Goal: Task Accomplishment & Management: Manage account settings

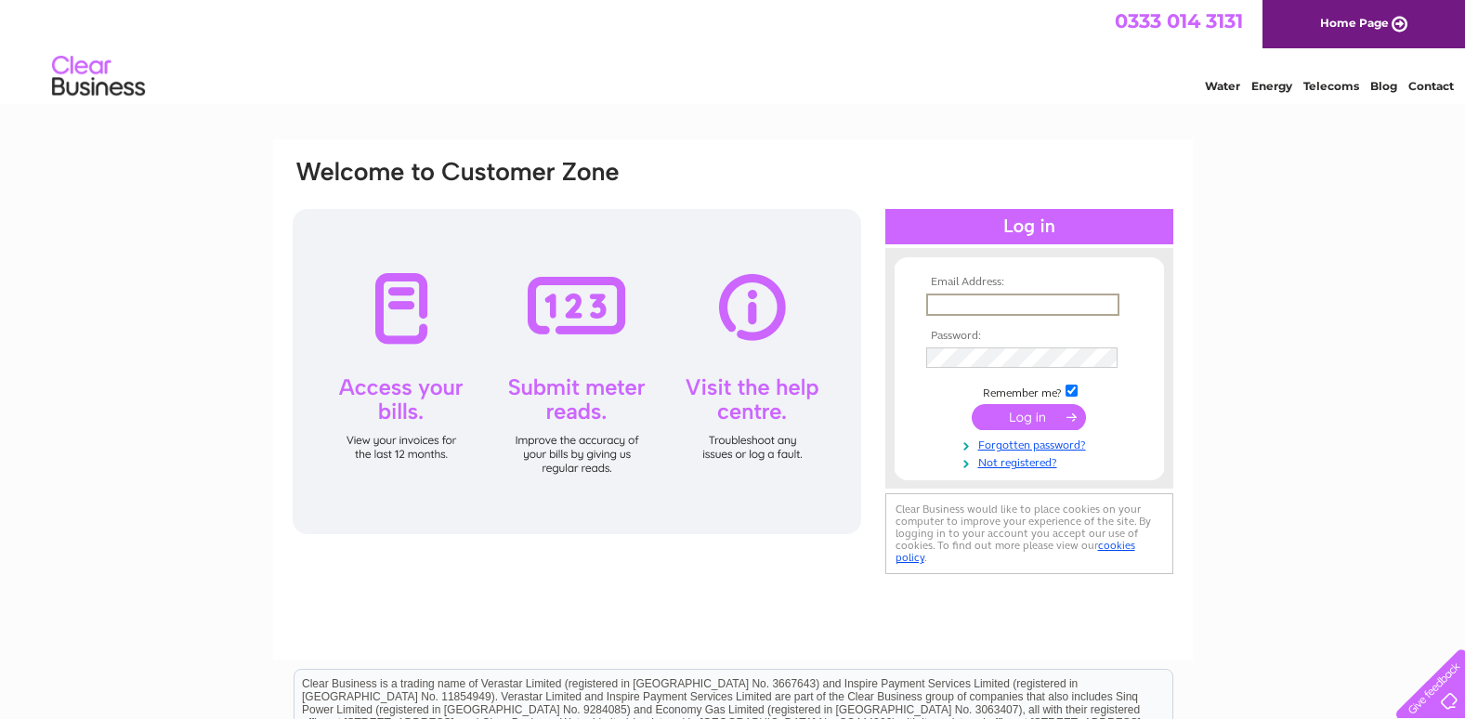
click at [955, 296] on input "text" at bounding box center [1022, 304] width 193 height 22
type input "davedowell@ymail.com"
click at [994, 405] on input "submit" at bounding box center [1028, 415] width 114 height 26
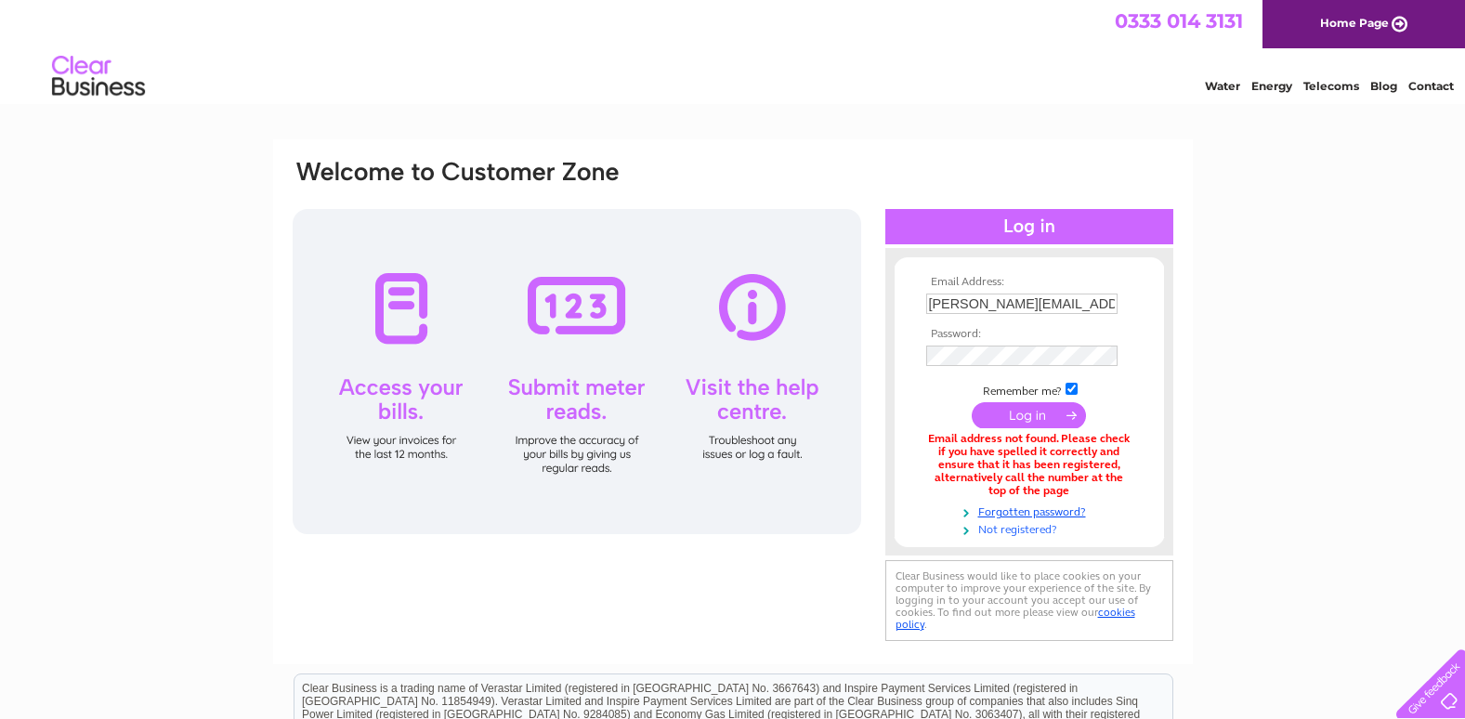
click at [1017, 531] on link "Not registered?" at bounding box center [1031, 528] width 211 height 18
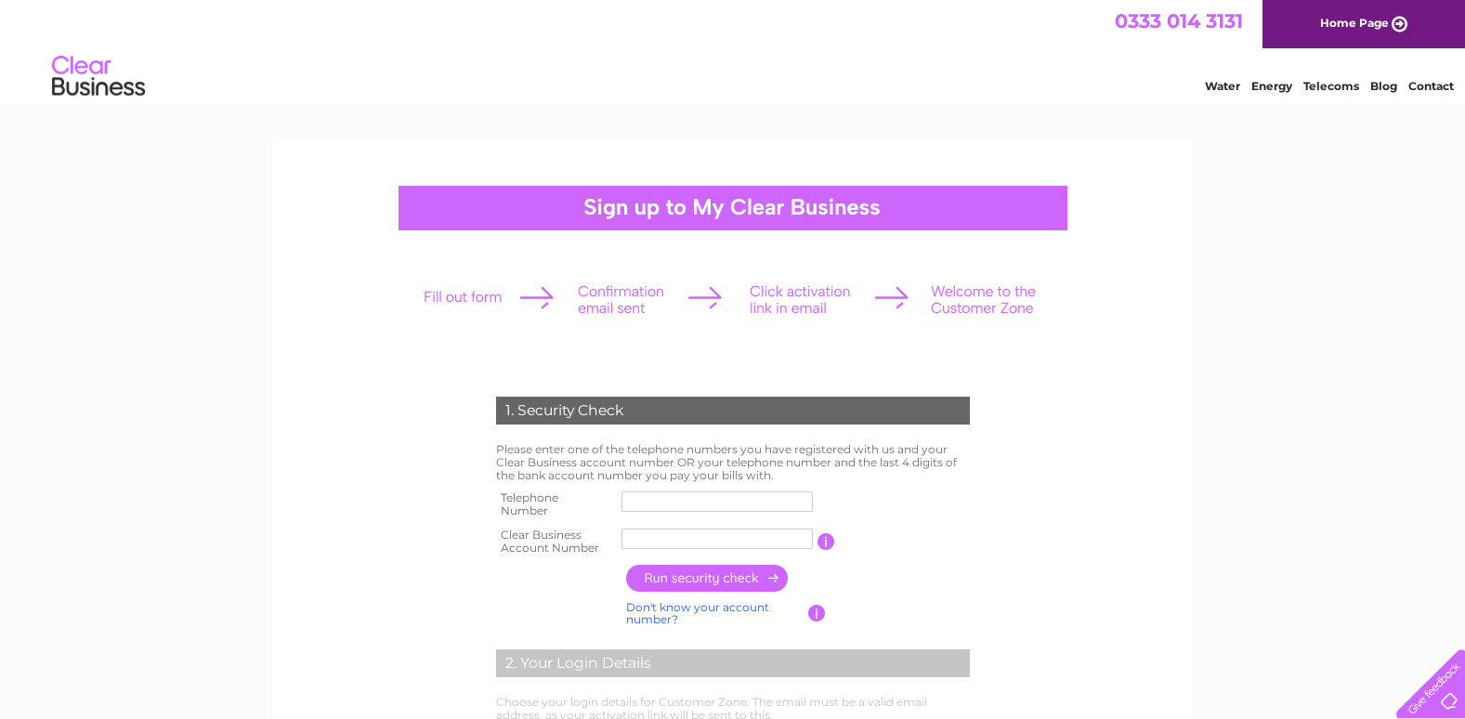
click at [716, 502] on input "text" at bounding box center [716, 501] width 191 height 20
type input "07519917394"
type input "ma bakers"
click at [690, 572] on input "button" at bounding box center [707, 578] width 163 height 27
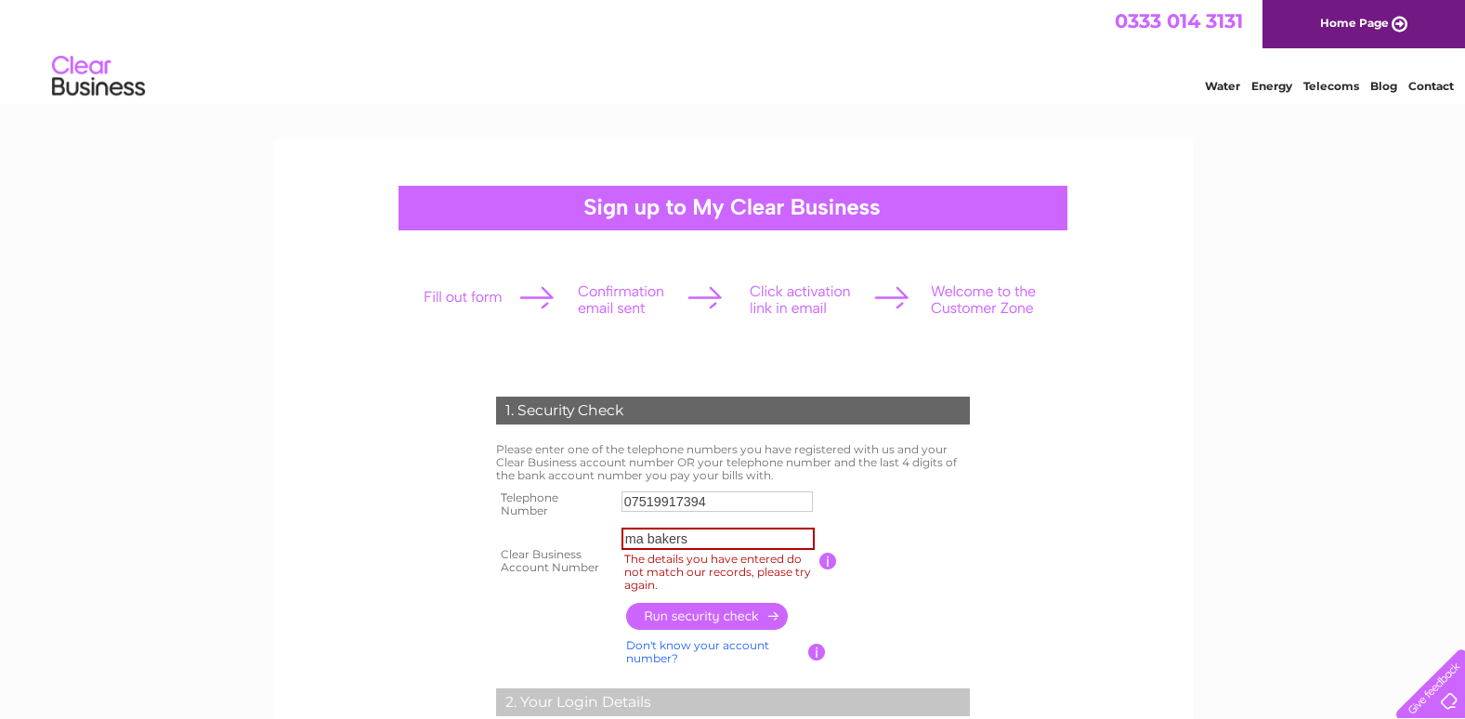
click at [704, 534] on input "ma bakers" at bounding box center [717, 539] width 193 height 22
click at [732, 536] on input "ma bakers" at bounding box center [717, 539] width 193 height 22
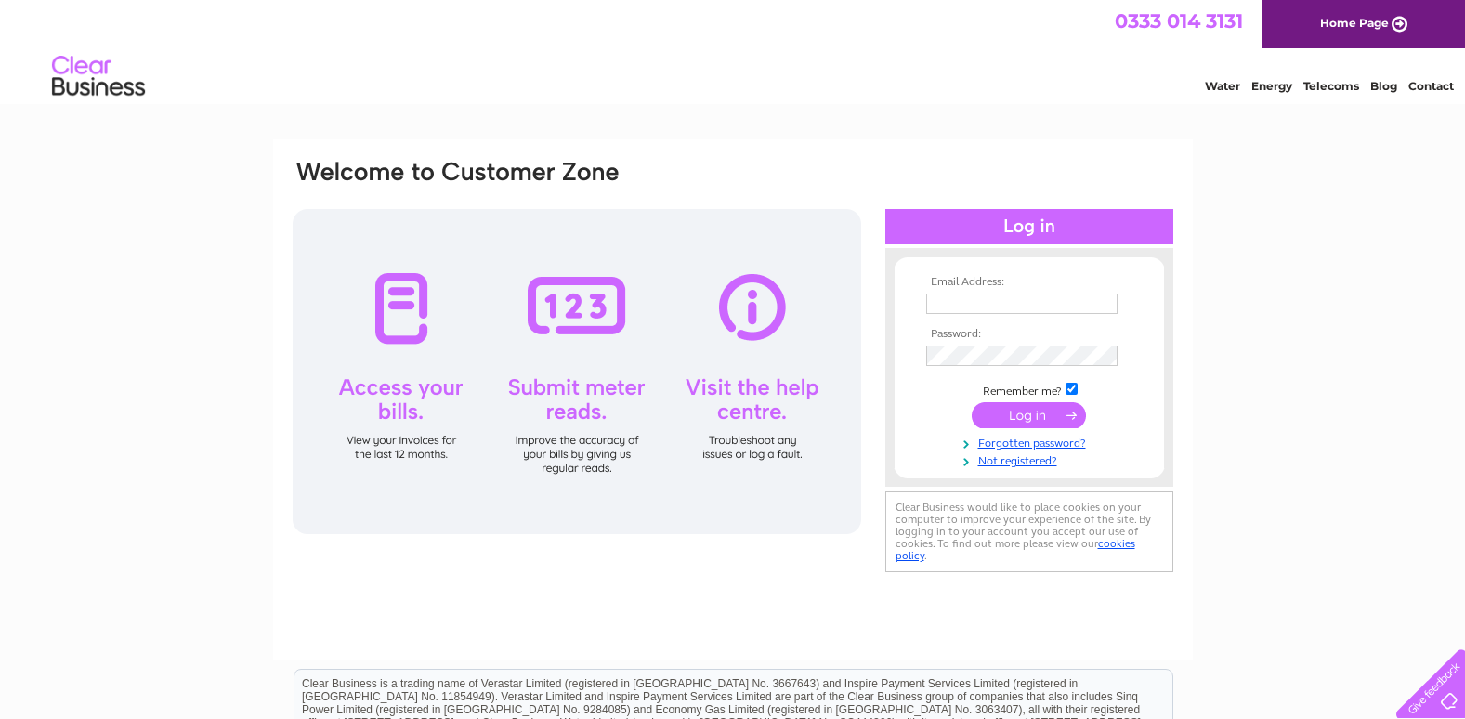
drag, startPoint x: 0, startPoint y: 0, endPoint x: 971, endPoint y: 301, distance: 1016.1
click at [971, 301] on input "text" at bounding box center [1021, 303] width 191 height 20
type input "davedowell@ymail.com"
drag, startPoint x: 703, startPoint y: 383, endPoint x: 648, endPoint y: 384, distance: 54.8
click at [685, 384] on div "Email Address: davedowell@ymail.com Password:" at bounding box center [733, 367] width 884 height 419
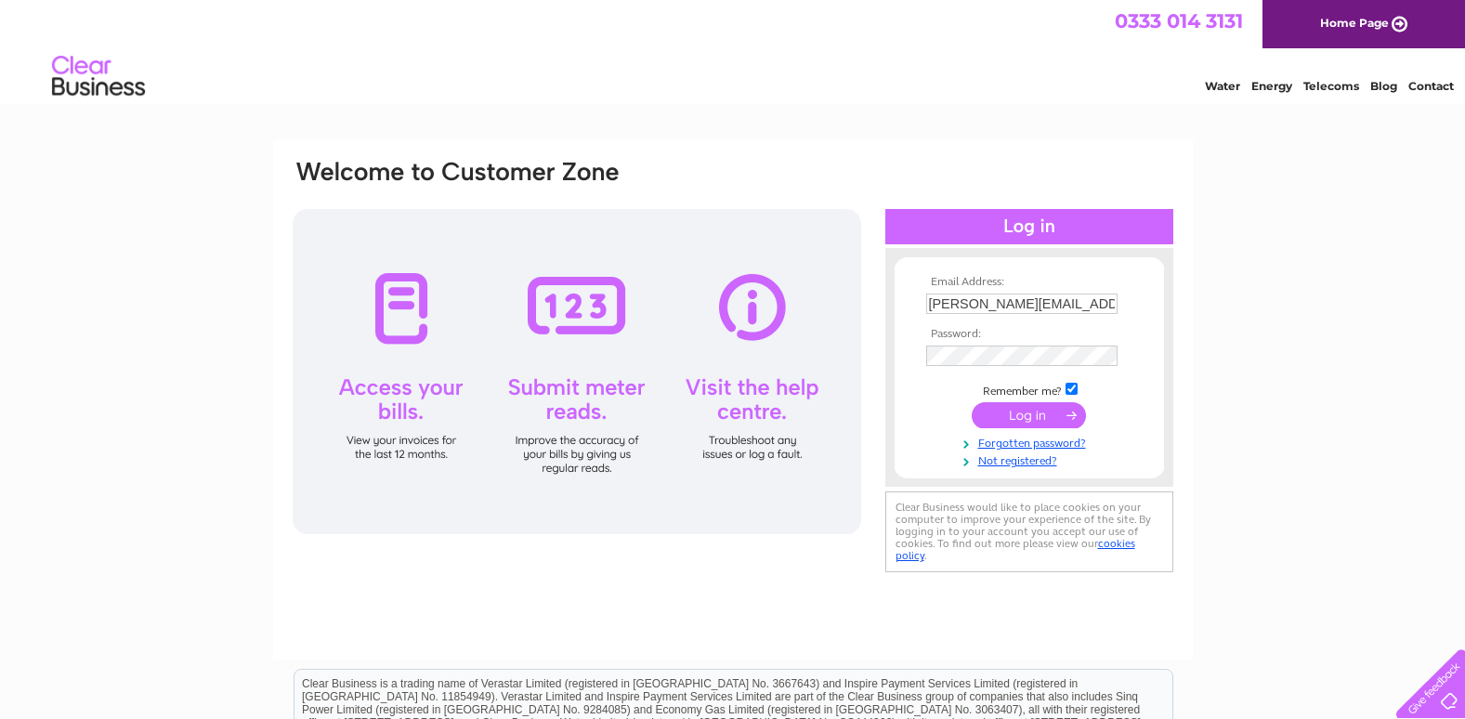
click at [401, 315] on div at bounding box center [577, 371] width 568 height 325
click at [1019, 461] on link "Not registered?" at bounding box center [1031, 459] width 211 height 18
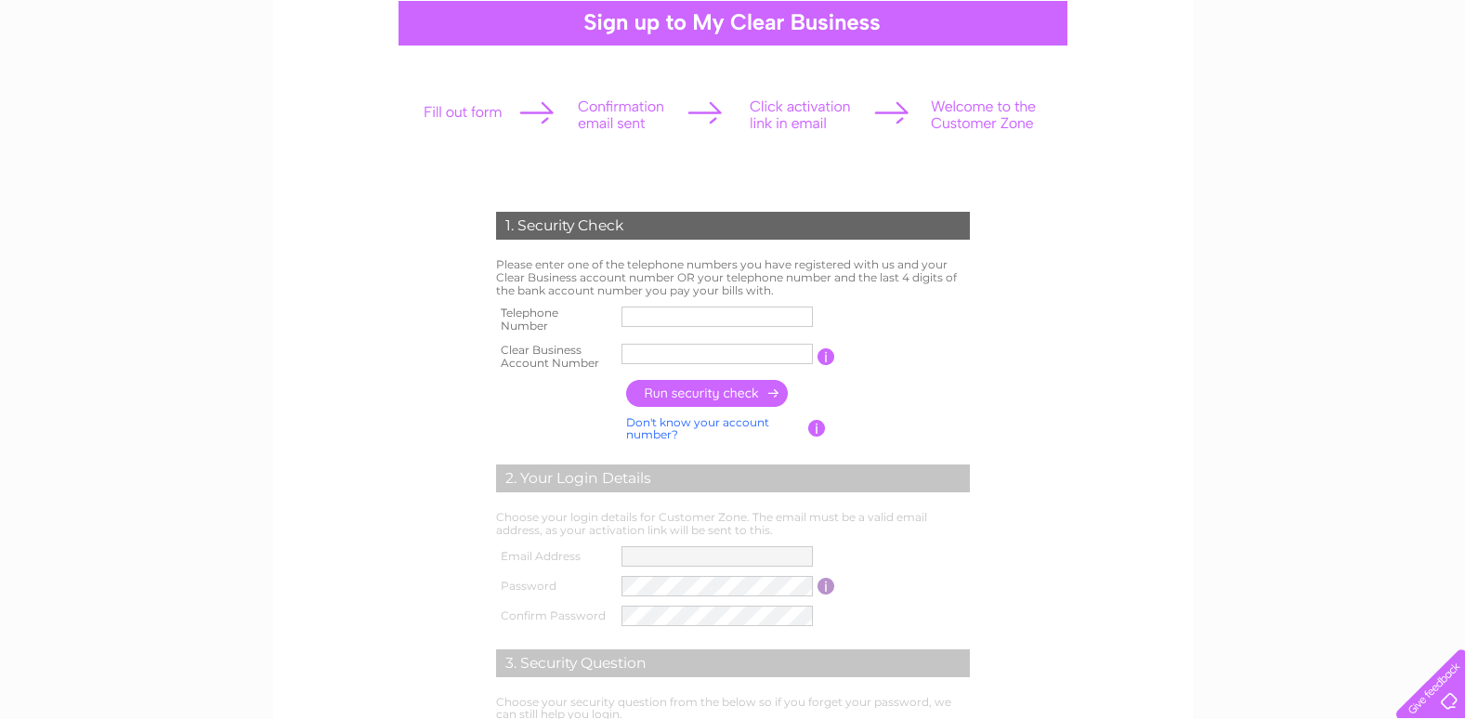
scroll to position [186, 0]
click at [641, 311] on input "text" at bounding box center [717, 316] width 193 height 22
type input "07519917394"
type input "ma bakers"
click at [702, 381] on input "button" at bounding box center [707, 392] width 163 height 27
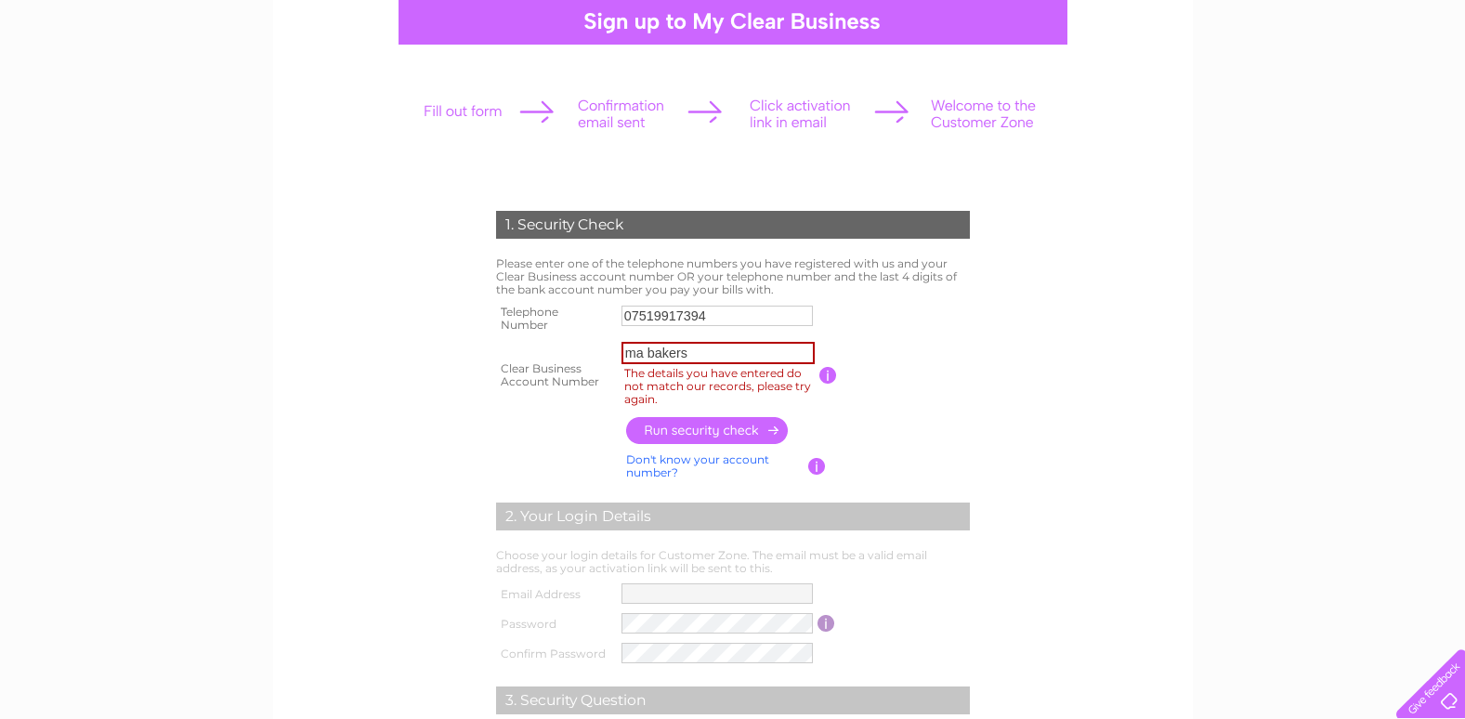
click at [671, 460] on link "Don't know your account number?" at bounding box center [697, 465] width 143 height 27
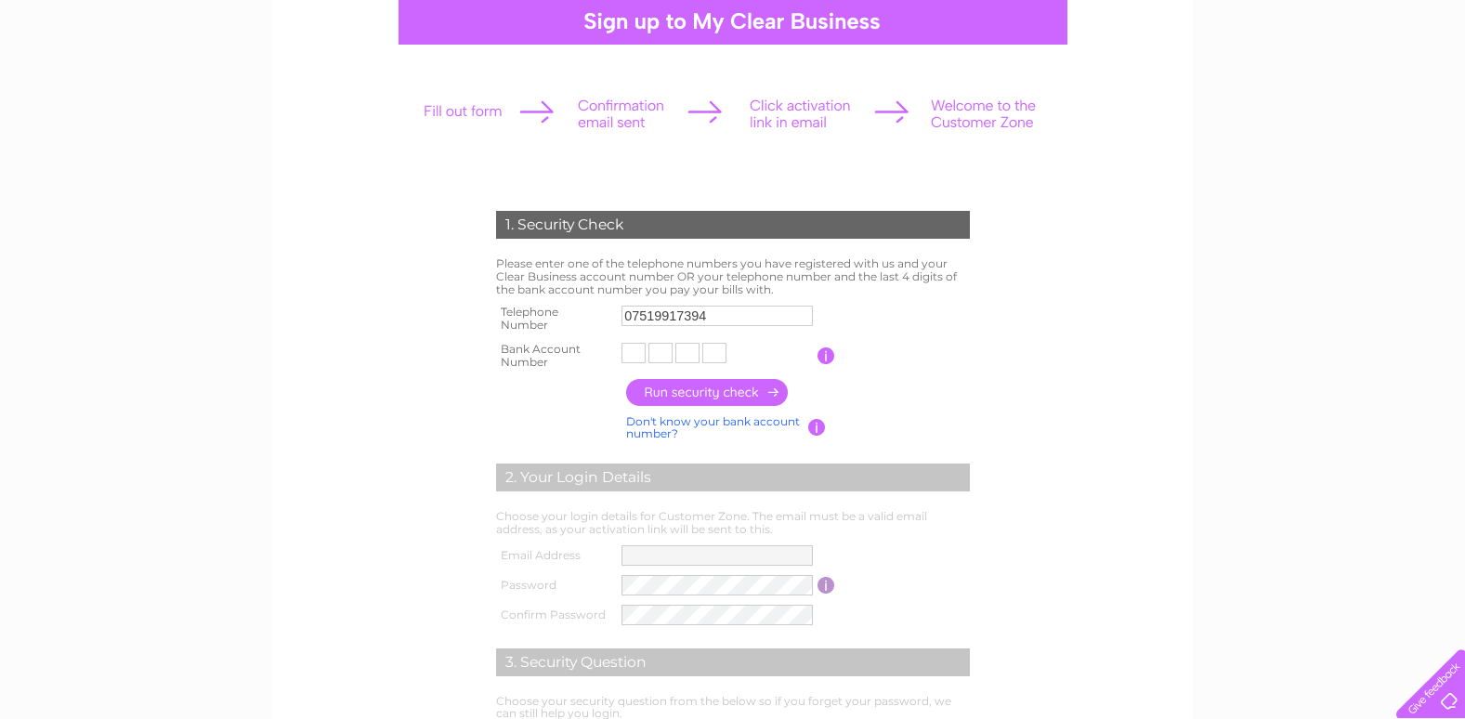
click at [673, 420] on link "Don't know your bank account number?" at bounding box center [713, 427] width 174 height 27
click at [673, 420] on link "Don't know your account number?" at bounding box center [697, 427] width 143 height 27
click at [675, 418] on link "Don't know your bank account number?" at bounding box center [713, 427] width 174 height 27
click at [675, 418] on link "Don't know your account number?" at bounding box center [697, 427] width 143 height 27
click at [635, 349] on input "text" at bounding box center [633, 353] width 24 height 20
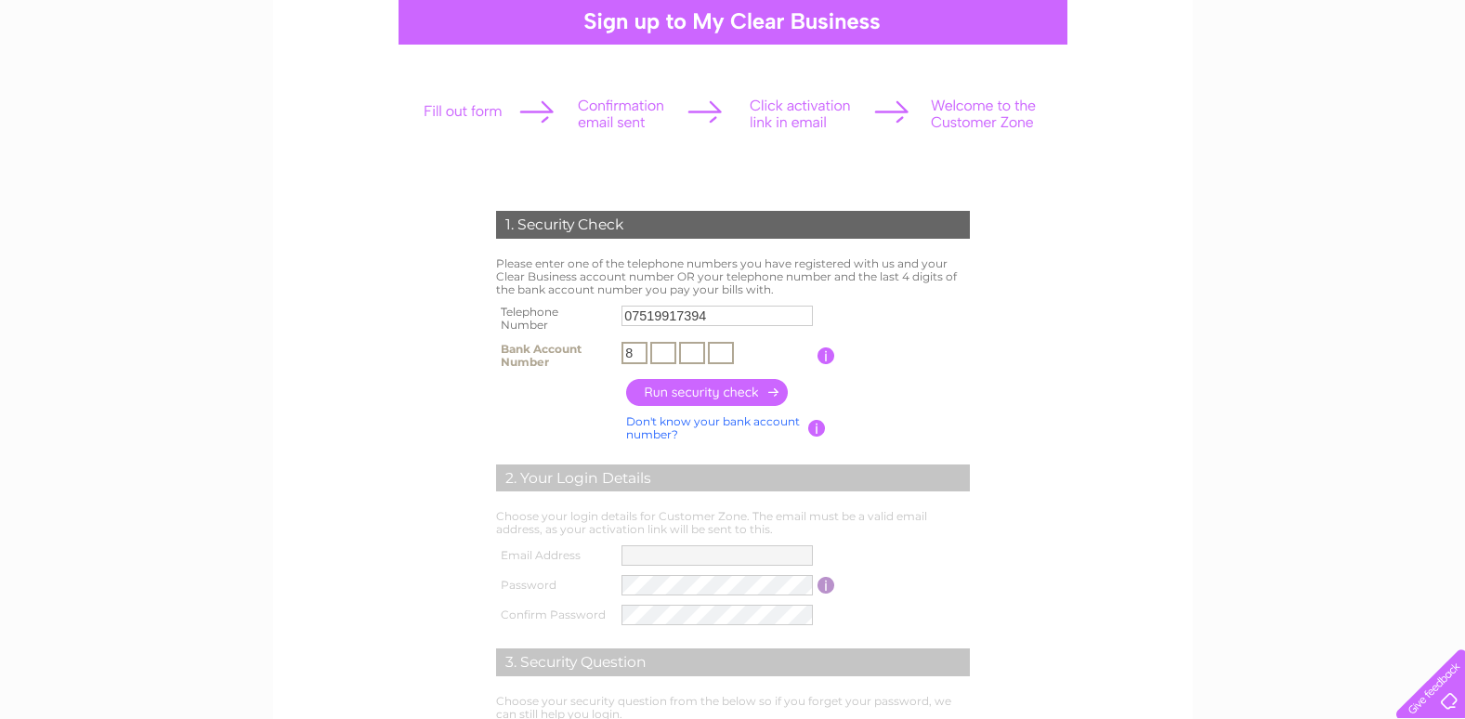
type input "8"
click at [660, 345] on input "text" at bounding box center [663, 353] width 26 height 22
type input "6"
click at [688, 352] on input "text" at bounding box center [692, 353] width 26 height 22
type input "3"
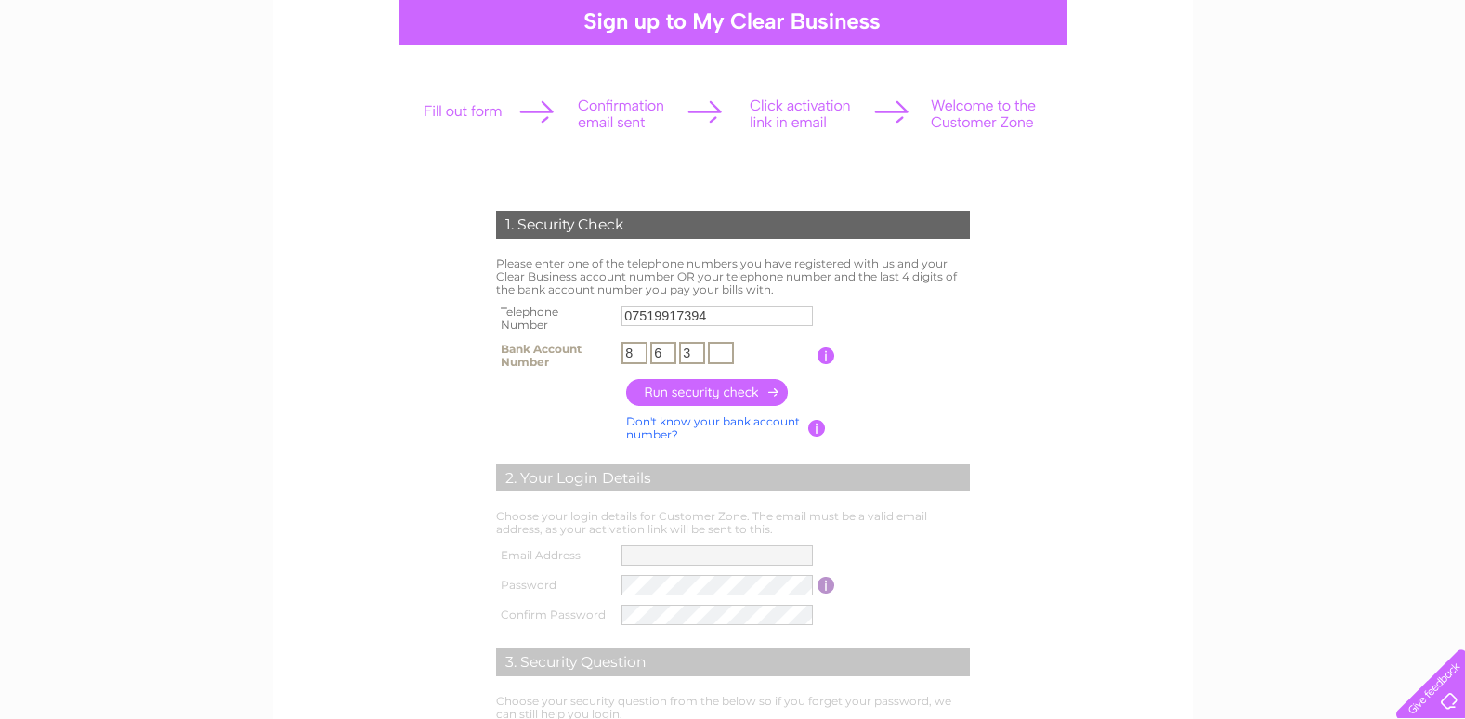
click at [721, 348] on input "text" at bounding box center [721, 353] width 26 height 22
type input "1"
click at [710, 394] on input "button" at bounding box center [707, 392] width 163 height 27
type input "da********@ym*******"
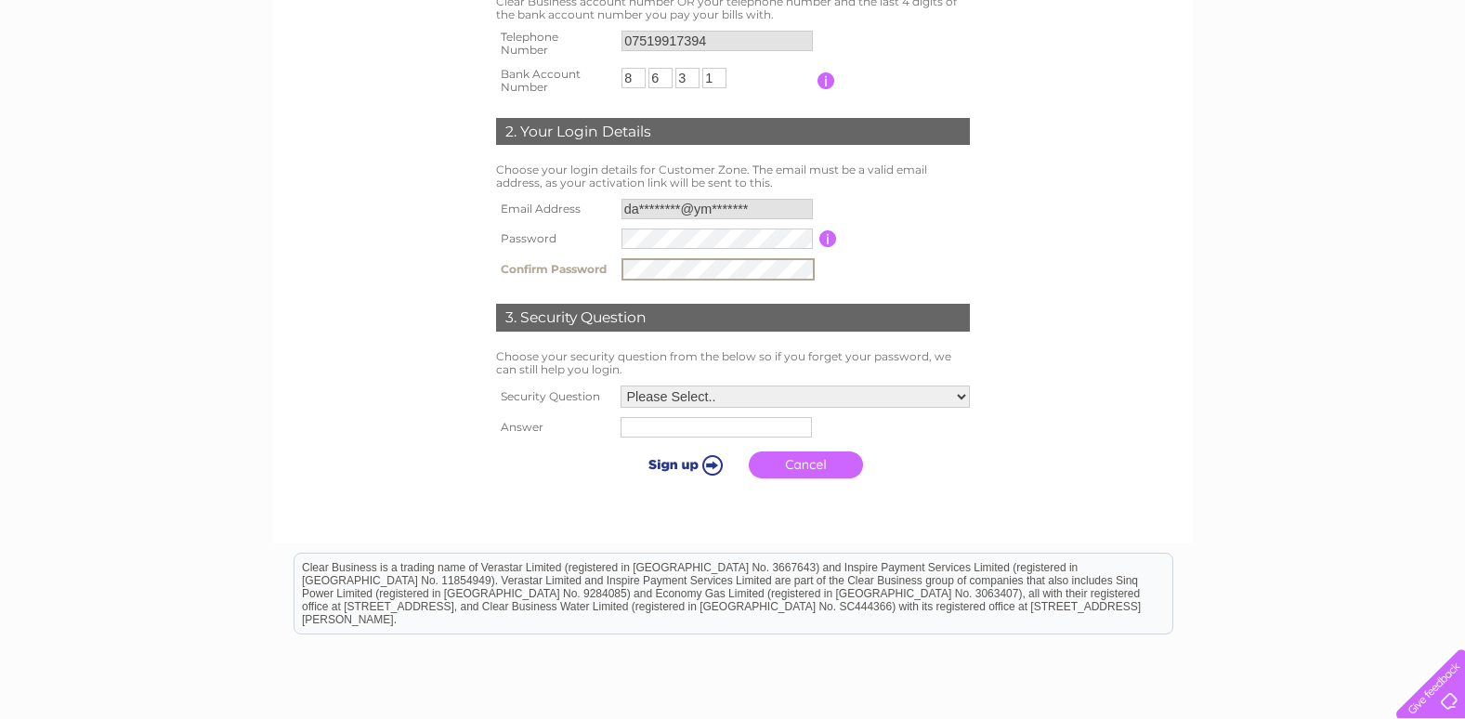
scroll to position [464, 0]
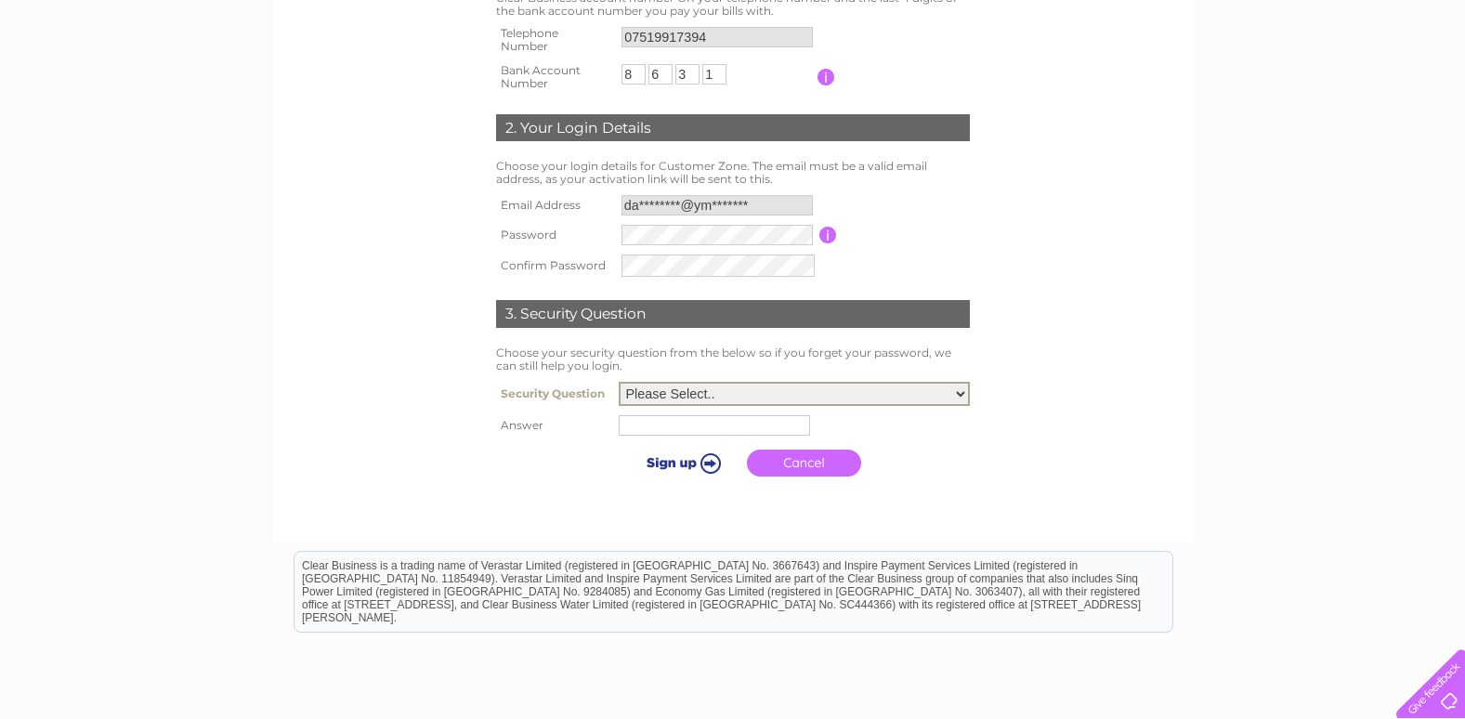
click at [958, 386] on select "Please Select.. In what town or city was your first job? In what town or city d…" at bounding box center [794, 394] width 351 height 24
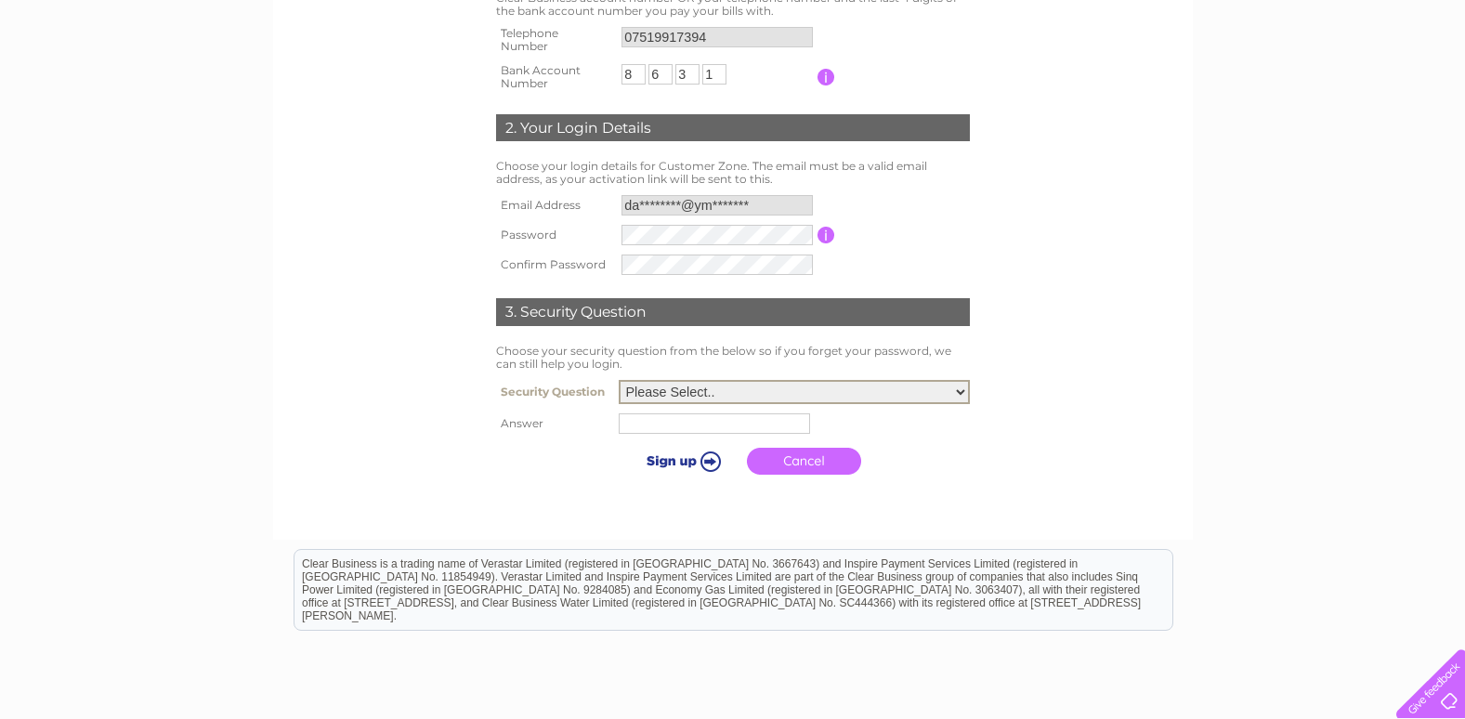
select select "2"
click at [619, 381] on select "Please Select.. In what town or city was your first job? In what town or city d…" at bounding box center [794, 392] width 351 height 24
click at [724, 428] on input "text" at bounding box center [716, 422] width 193 height 22
type input "shrewsbury"
click at [671, 460] on input "submit" at bounding box center [682, 459] width 114 height 26
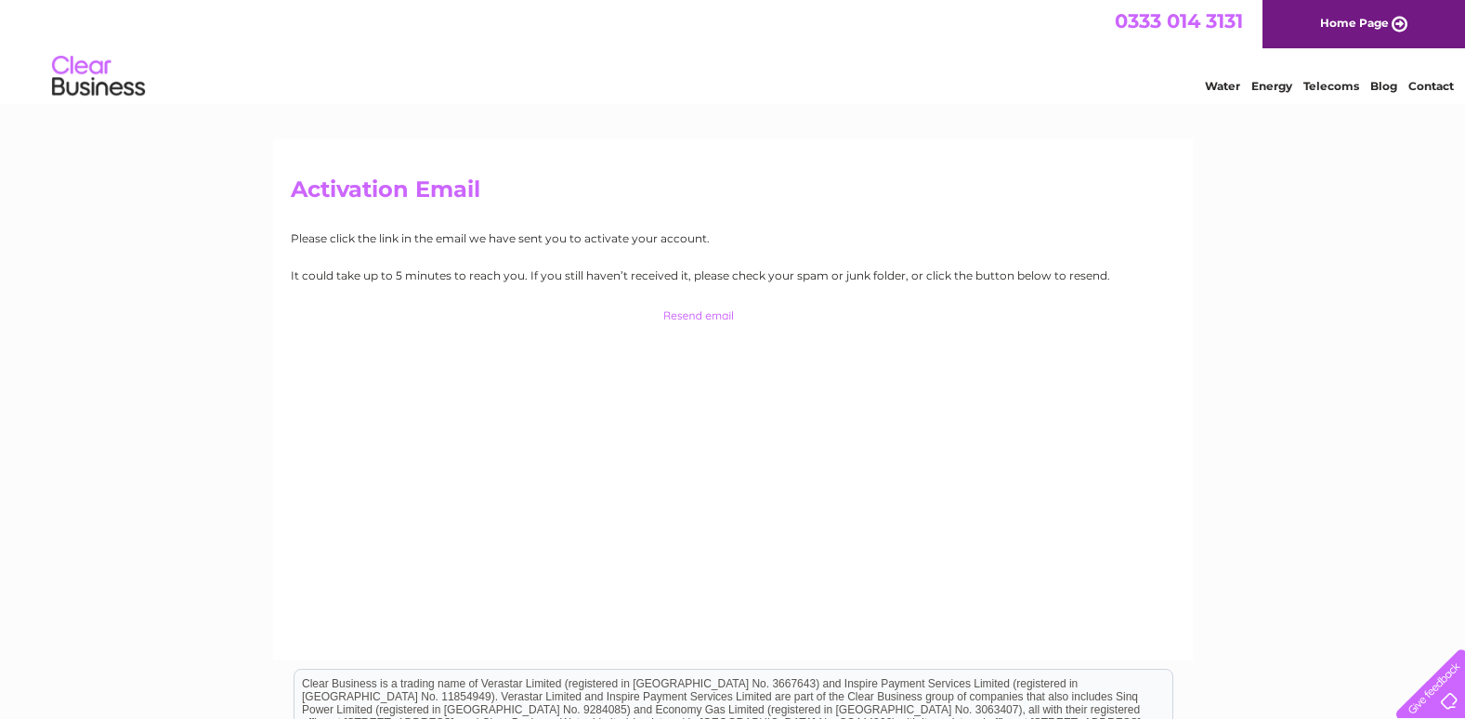
click at [1349, 18] on link "Home Page" at bounding box center [1363, 24] width 202 height 48
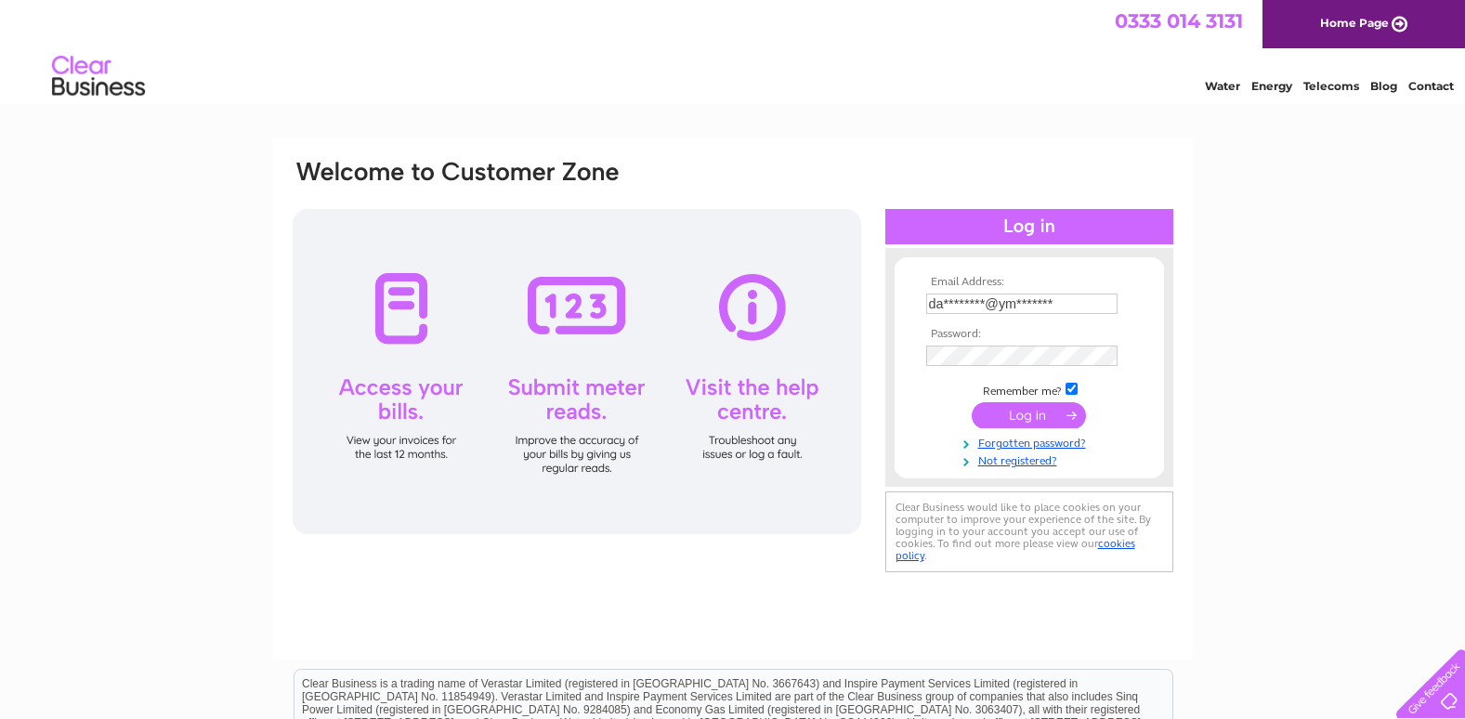
click at [1023, 413] on tbody "Email Address: da********@ym******* Password: Remember me?" at bounding box center [1028, 372] width 215 height 192
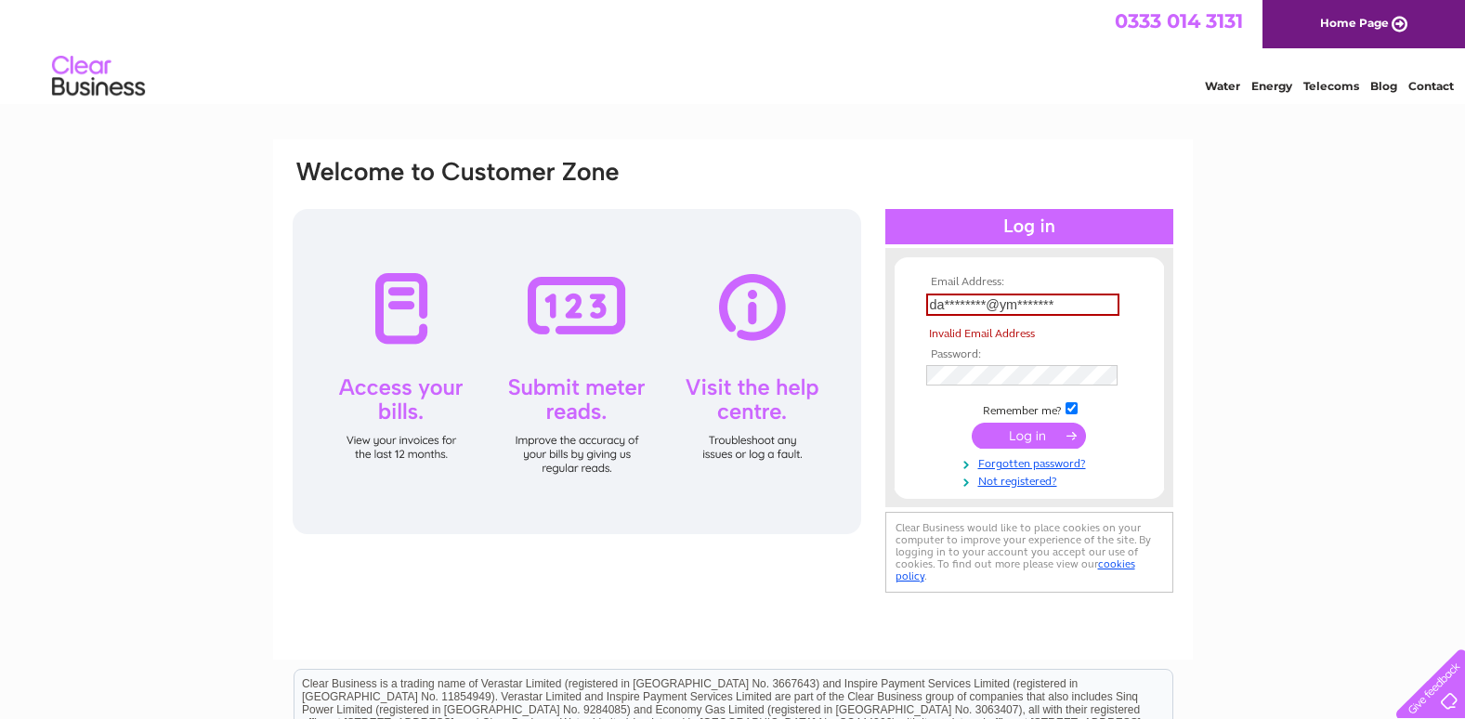
click at [1068, 305] on input "da********@ym*******" at bounding box center [1022, 304] width 193 height 22
type input "d"
type input "davedowell@ymail.com"
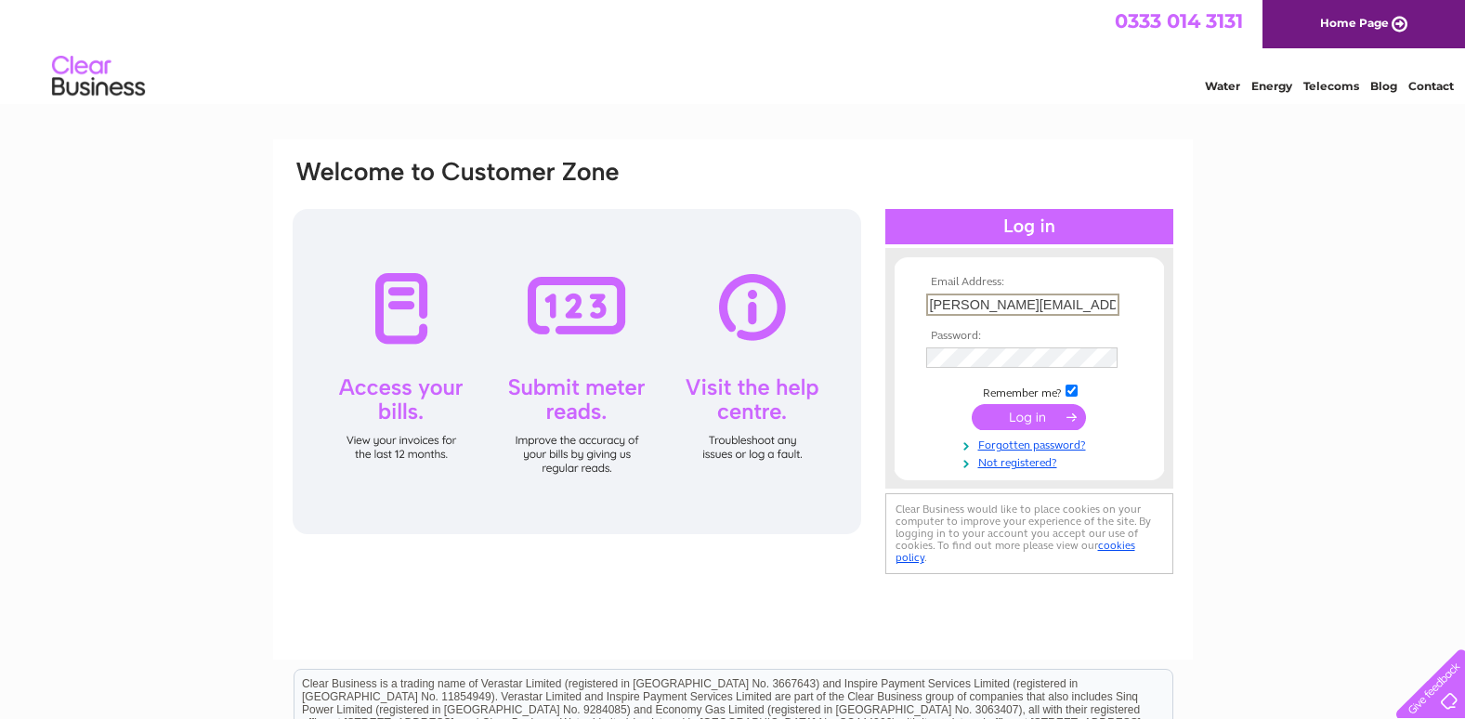
click at [1014, 408] on input "submit" at bounding box center [1028, 417] width 114 height 26
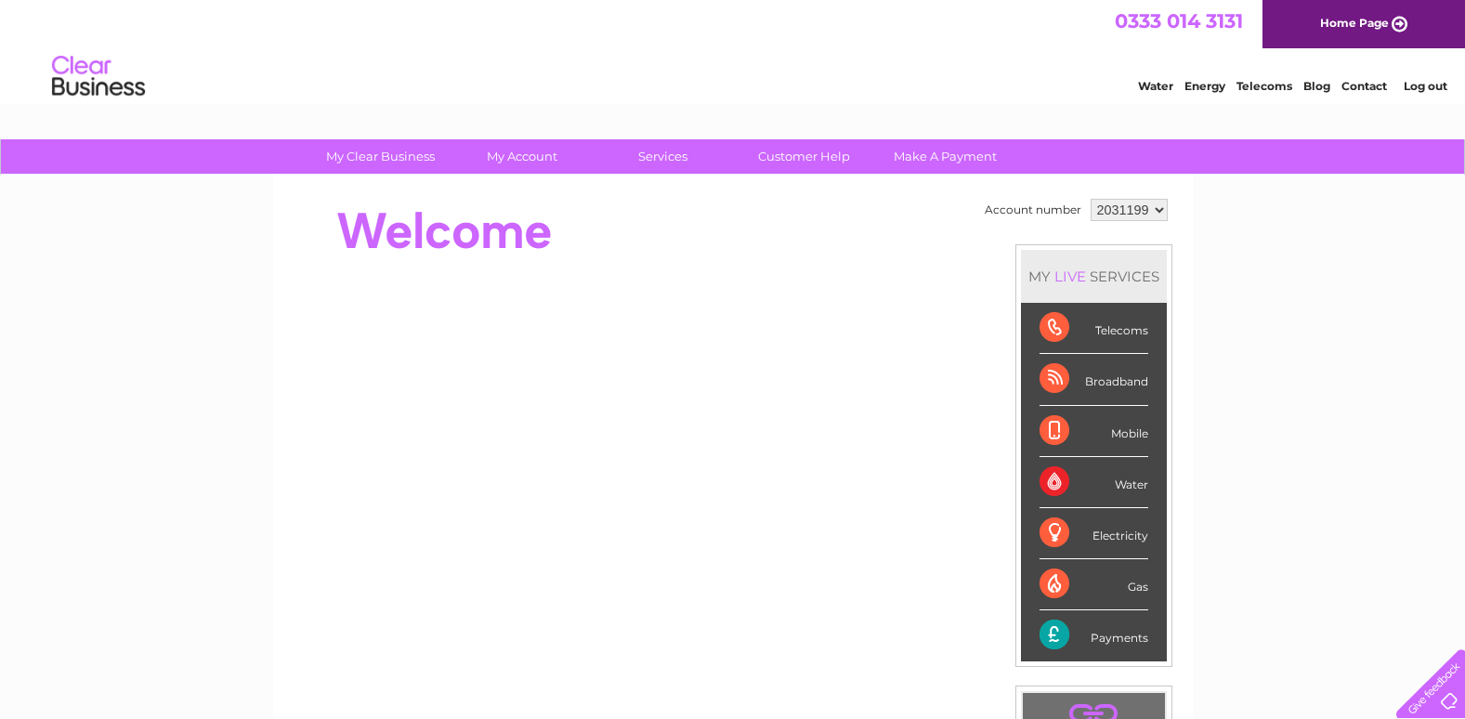
click at [1110, 641] on div "Payments" at bounding box center [1093, 635] width 109 height 50
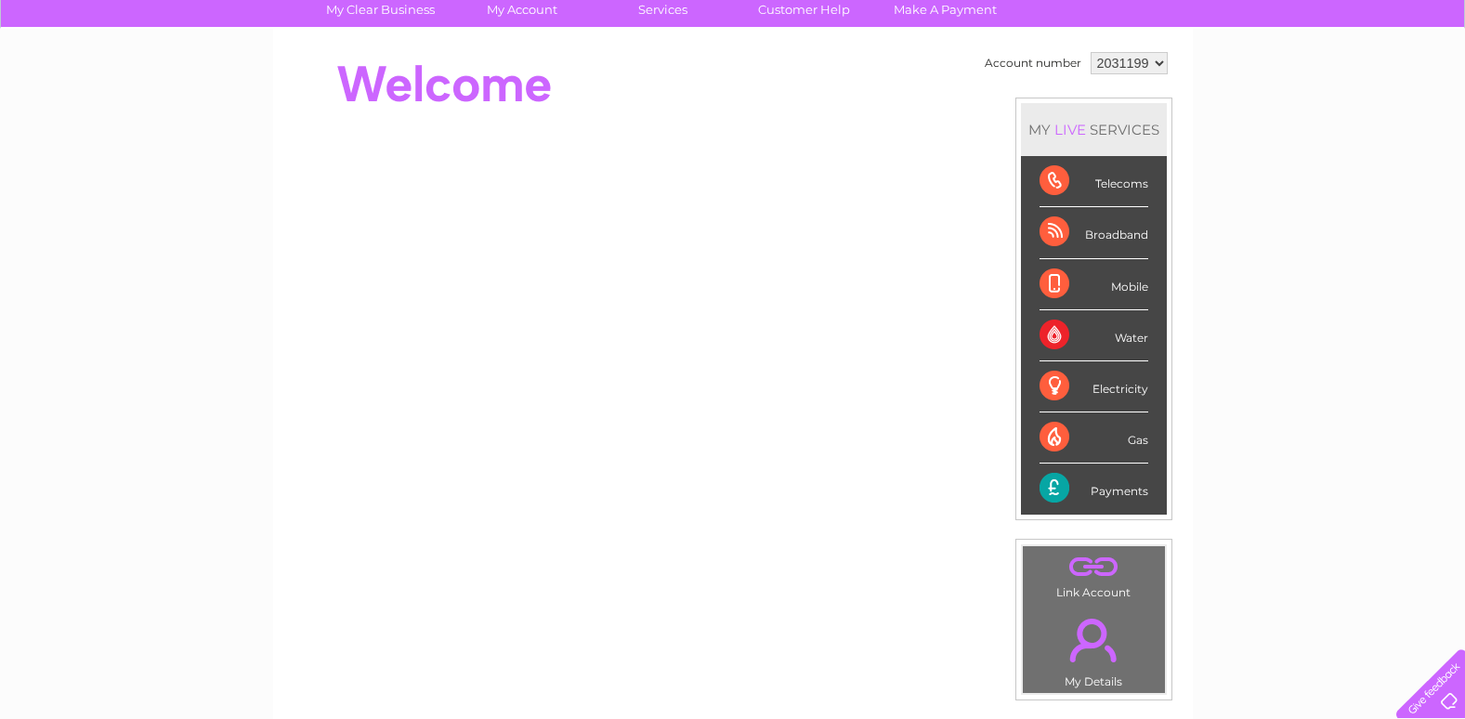
scroll to position [14, 0]
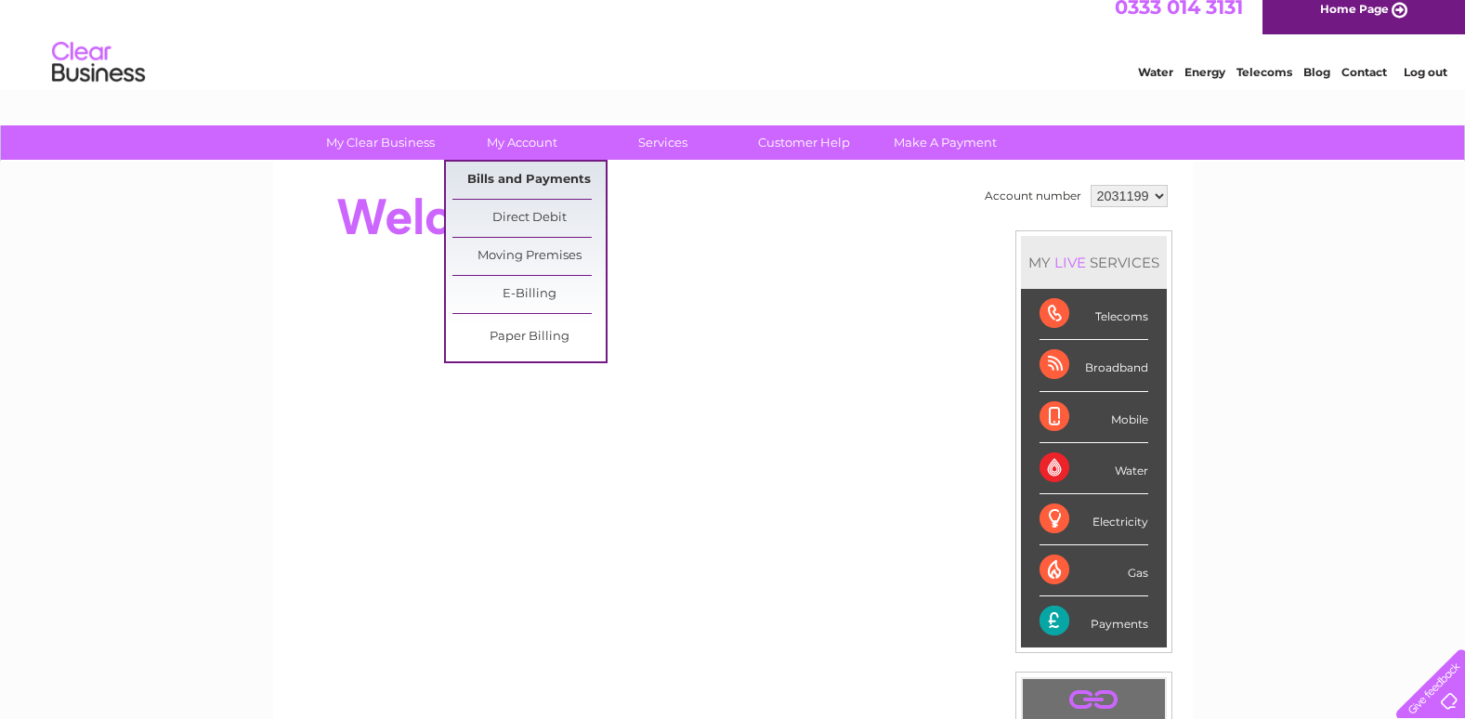
click at [515, 174] on link "Bills and Payments" at bounding box center [528, 180] width 153 height 37
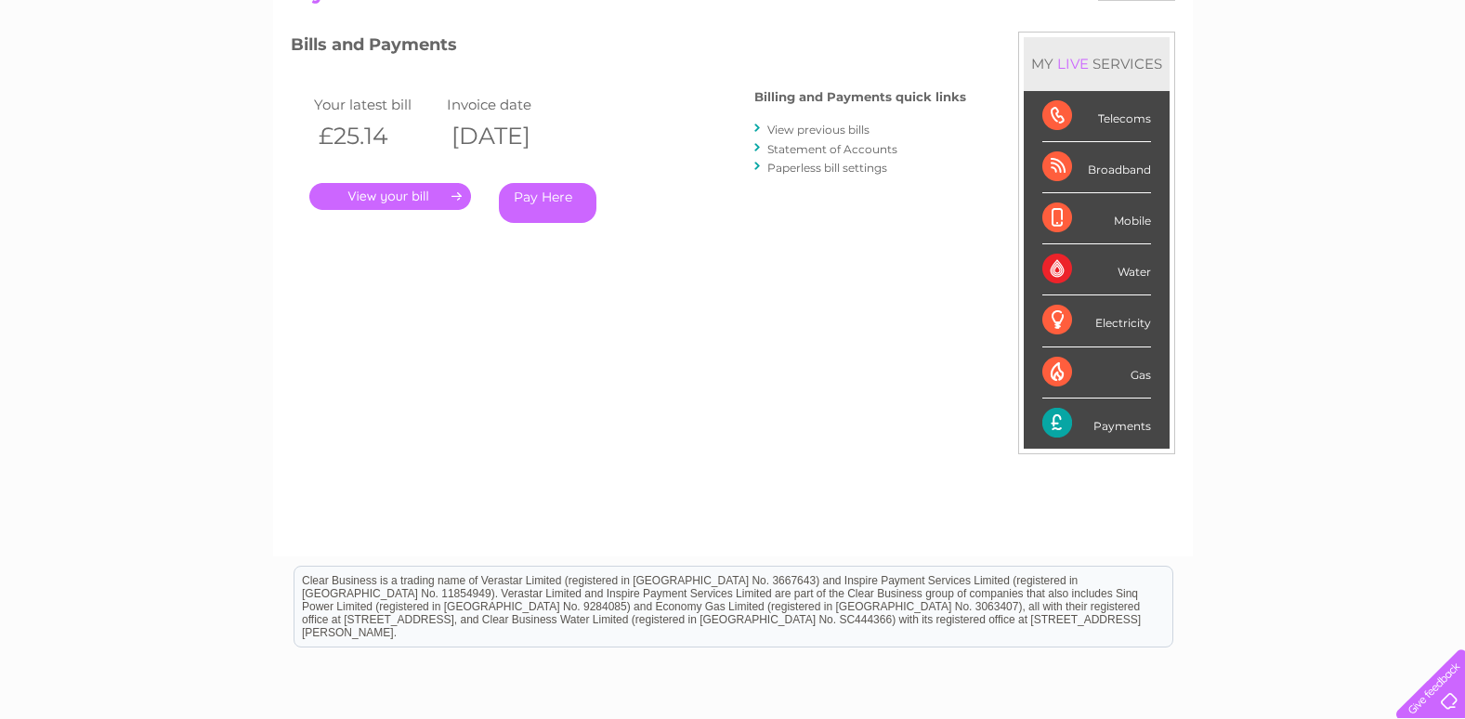
scroll to position [186, 0]
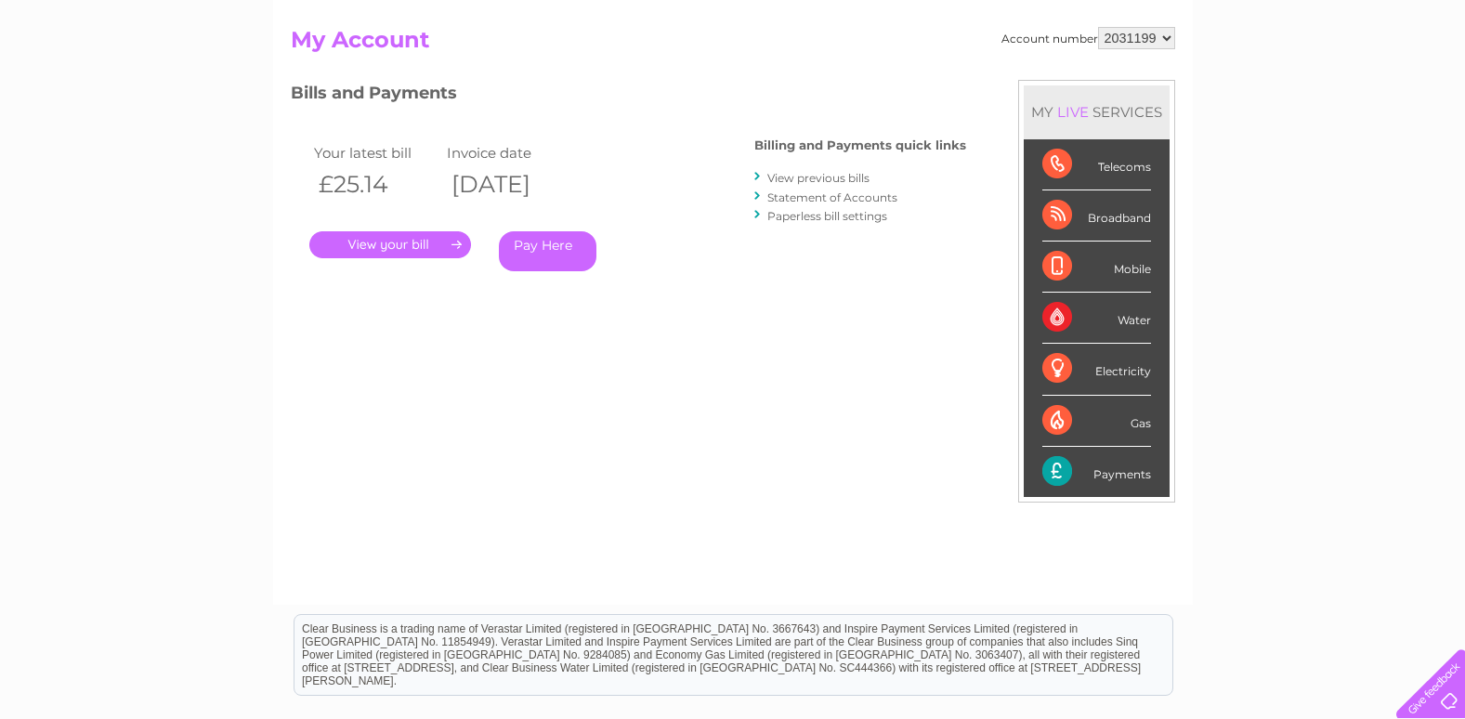
click at [834, 194] on link "Statement of Accounts" at bounding box center [832, 197] width 130 height 14
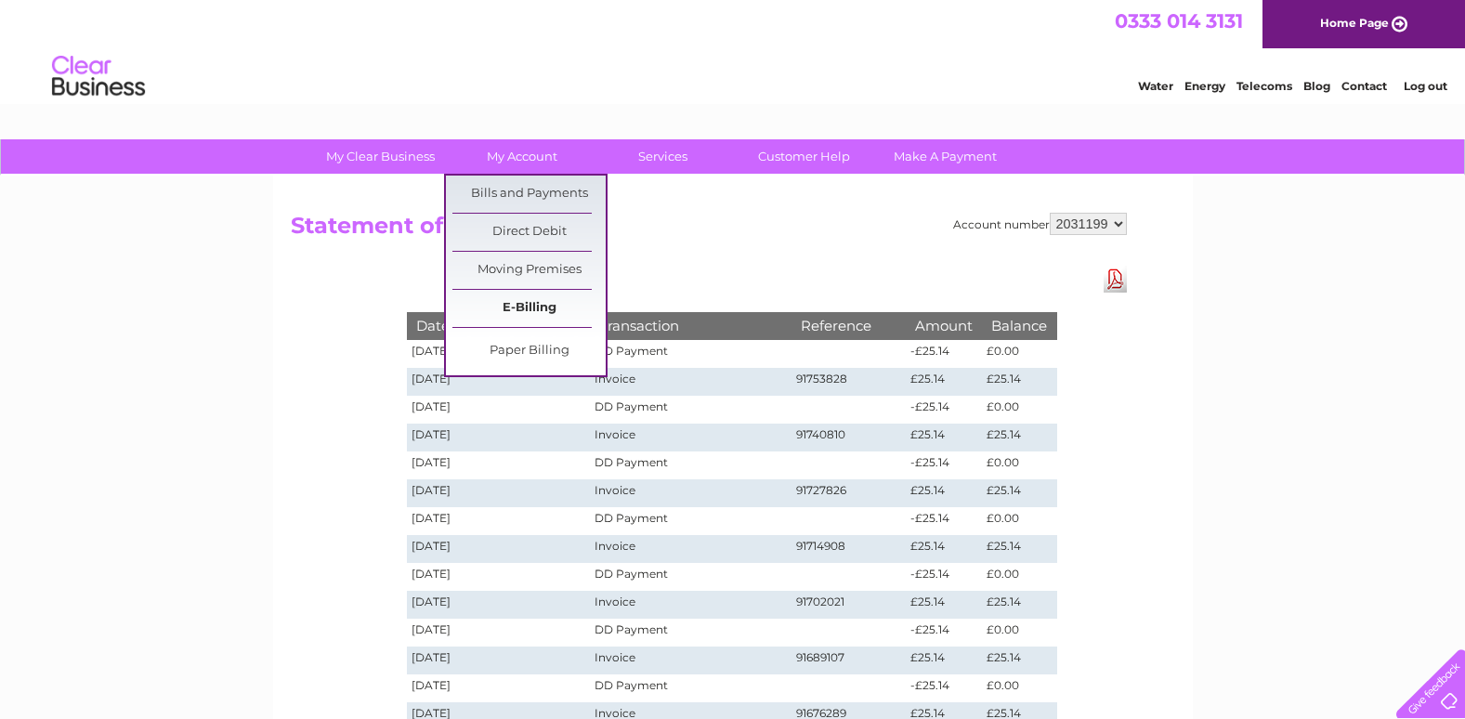
click at [526, 306] on link "E-Billing" at bounding box center [528, 308] width 153 height 37
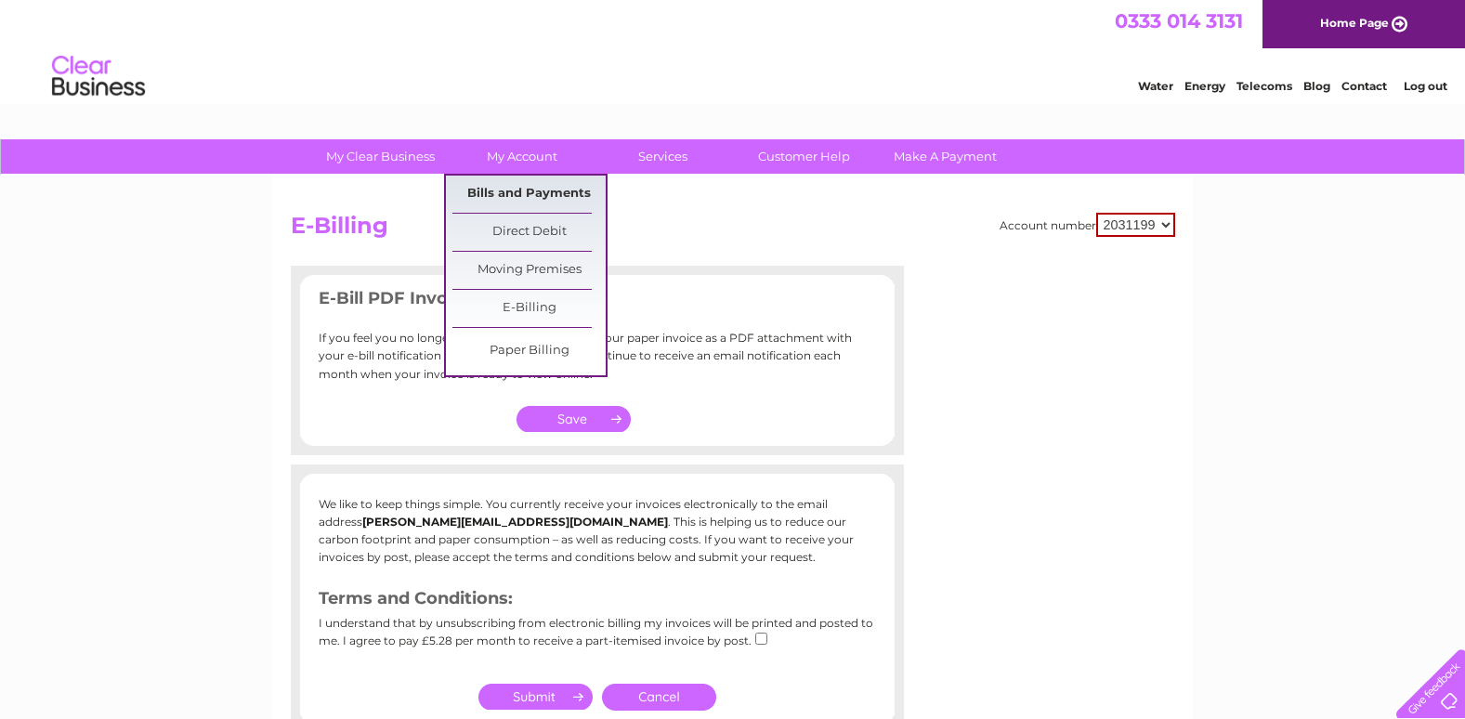
click at [518, 188] on link "Bills and Payments" at bounding box center [528, 194] width 153 height 37
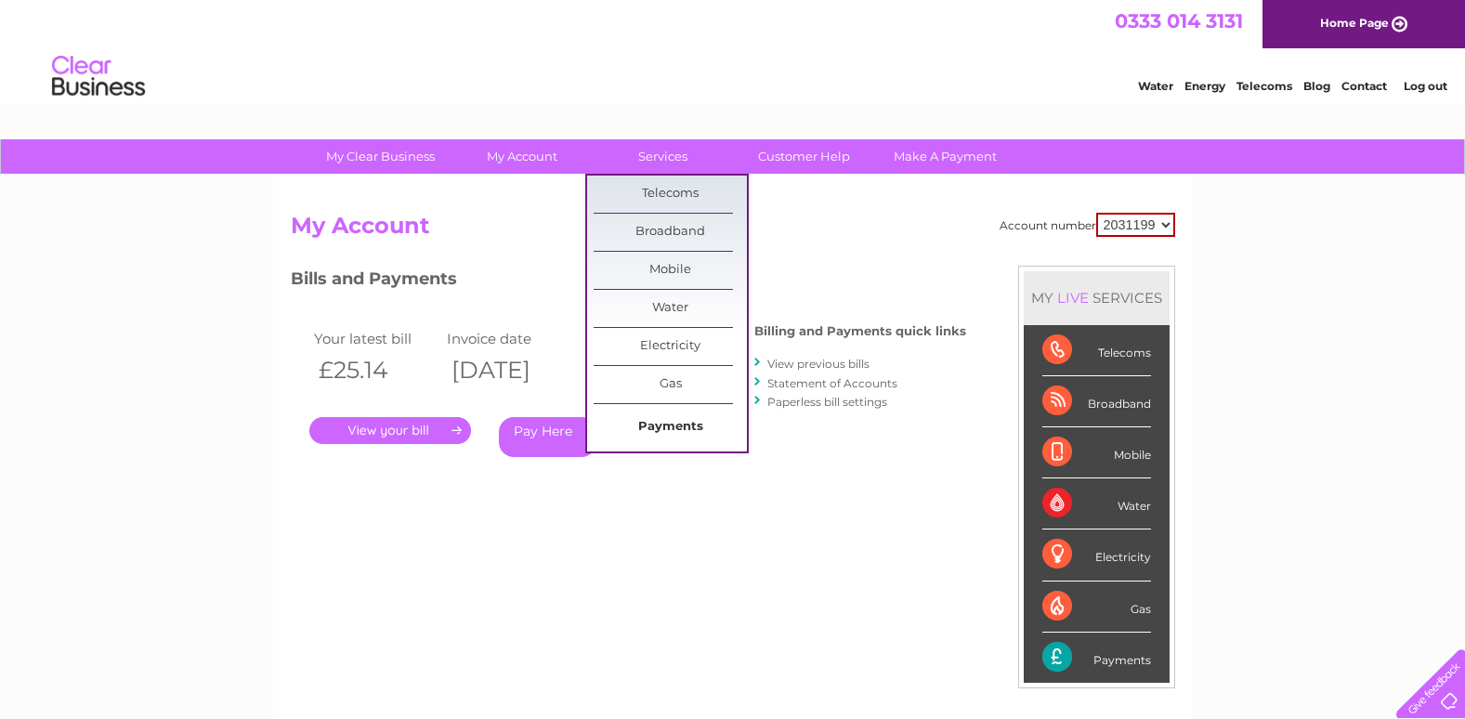
click at [669, 423] on link "Payments" at bounding box center [669, 427] width 153 height 37
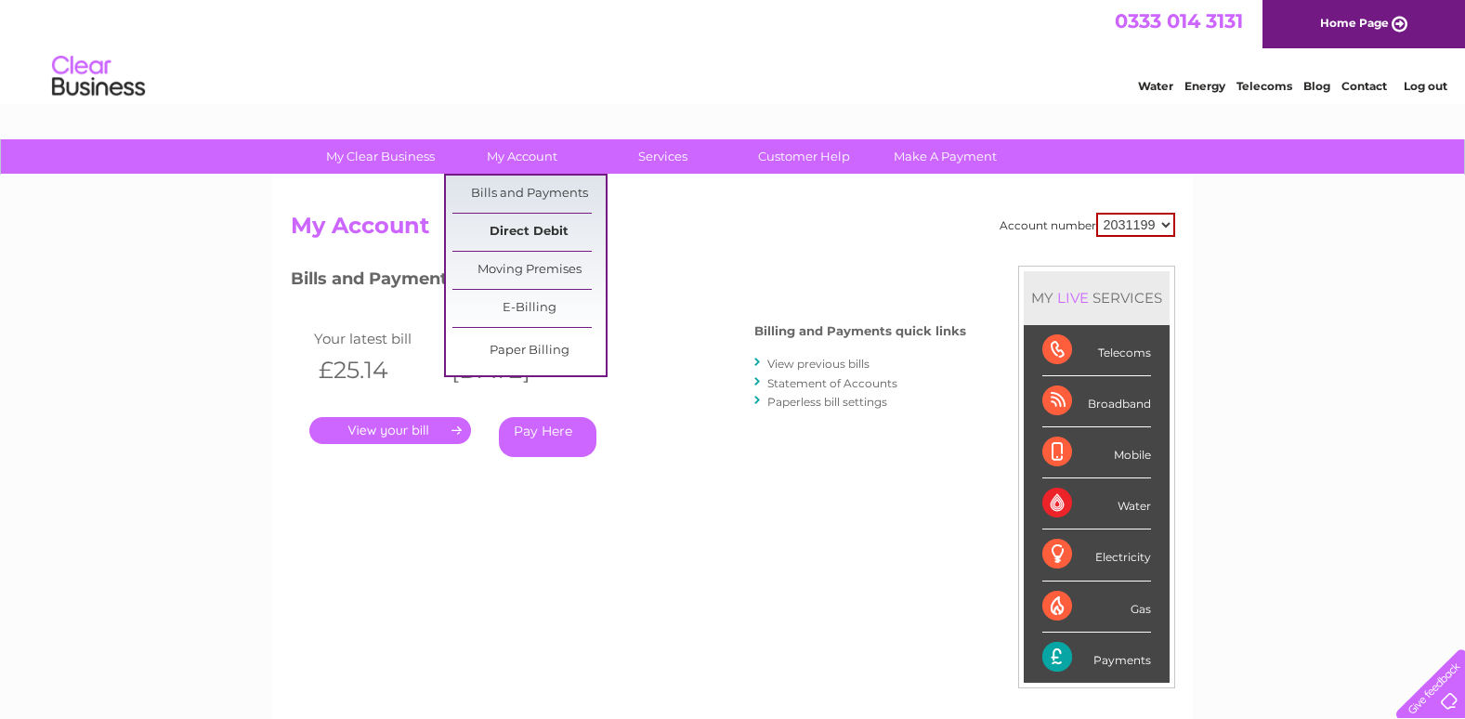
click at [525, 228] on link "Direct Debit" at bounding box center [528, 232] width 153 height 37
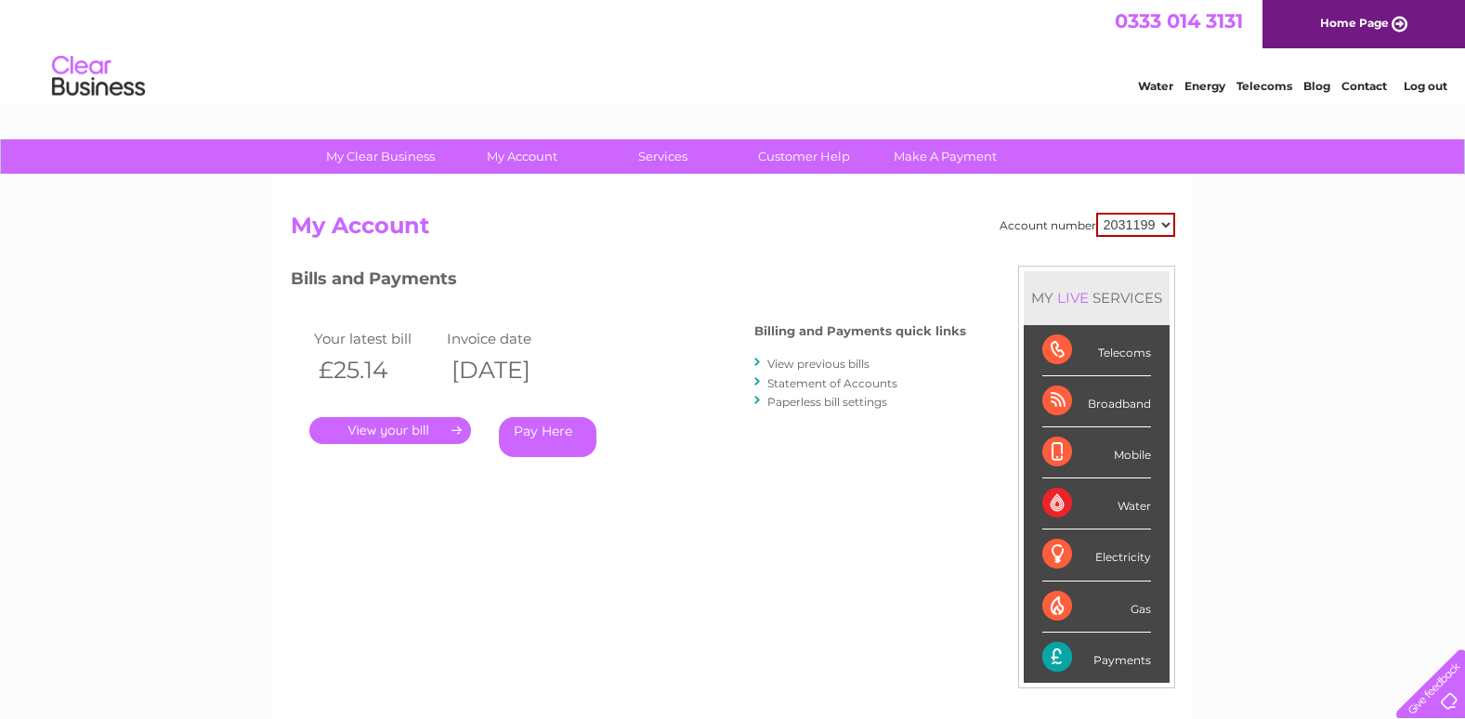
click at [841, 365] on link "View previous bills" at bounding box center [818, 364] width 102 height 14
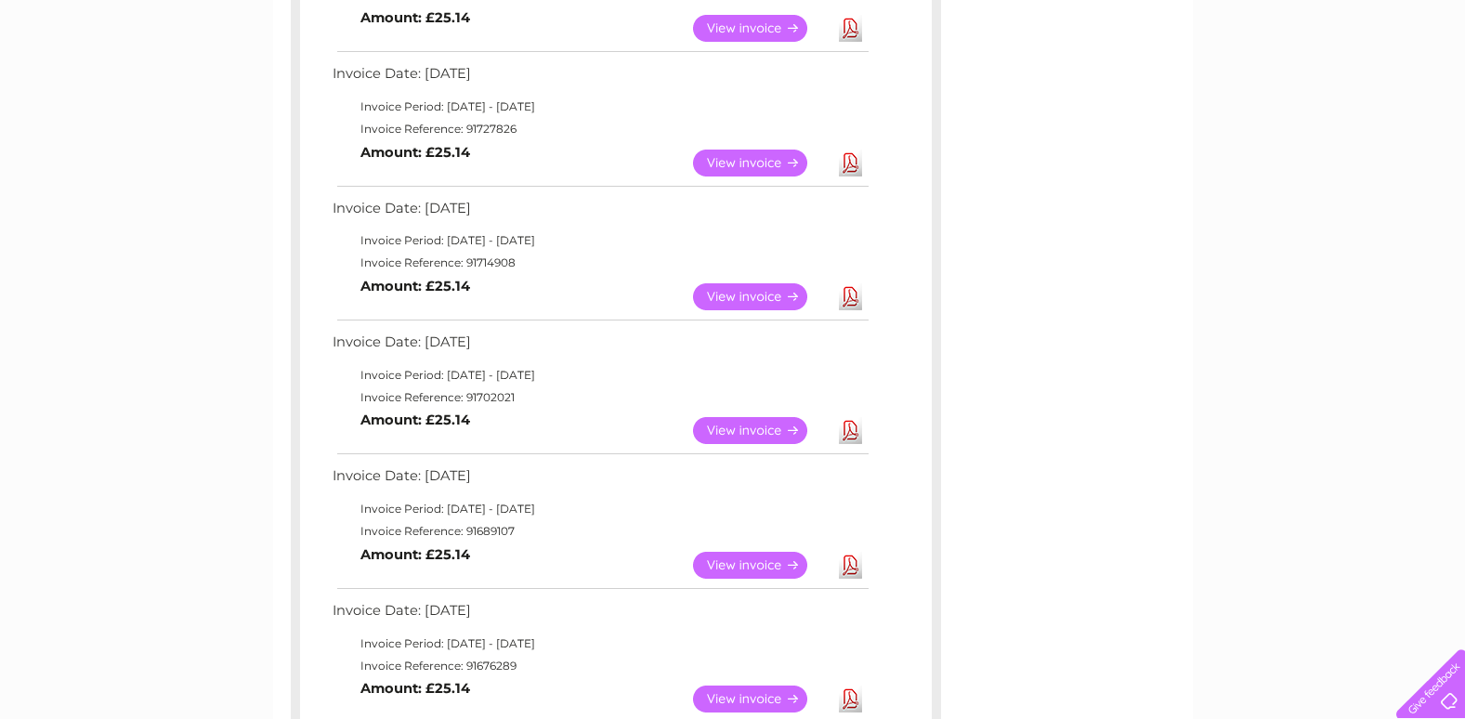
scroll to position [464, 0]
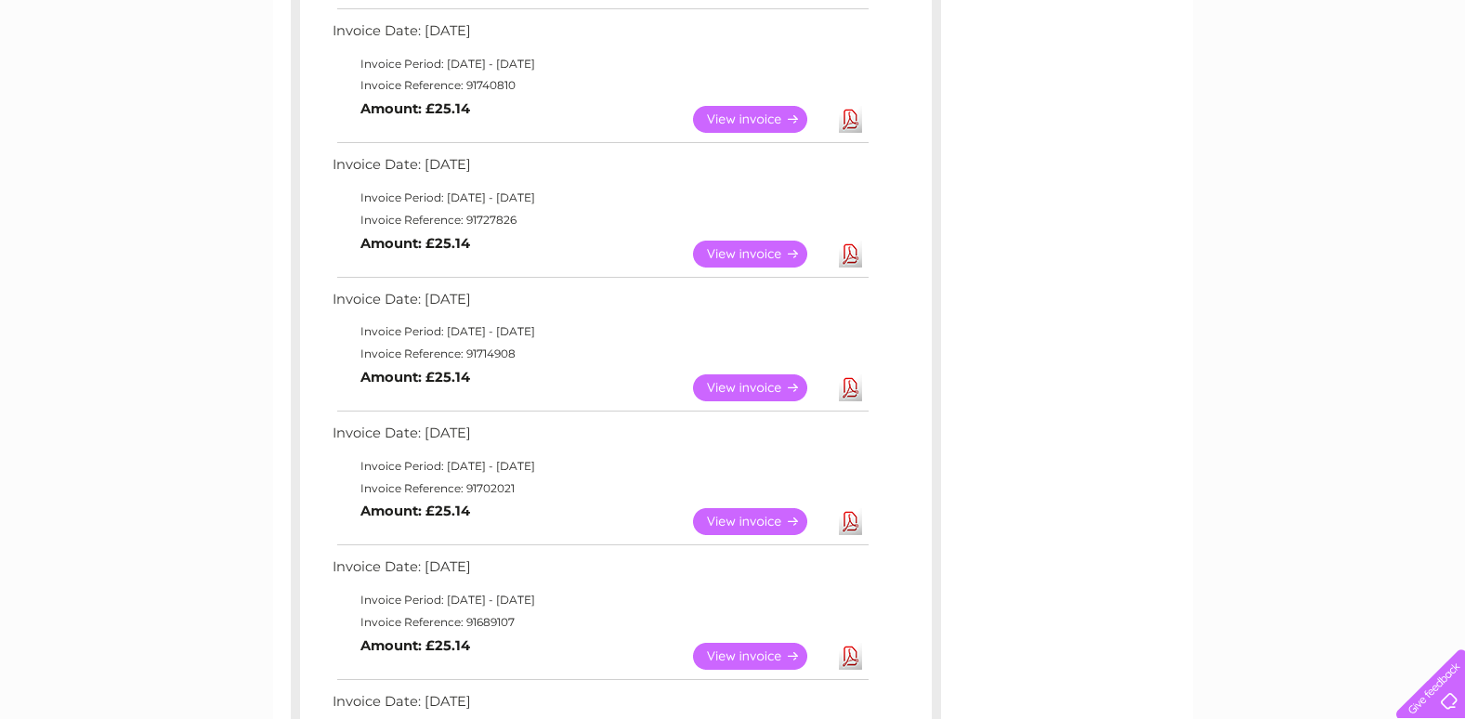
click at [762, 380] on link "View" at bounding box center [761, 387] width 137 height 27
click at [749, 244] on link "View" at bounding box center [761, 254] width 137 height 27
click at [761, 112] on link "View" at bounding box center [761, 119] width 137 height 27
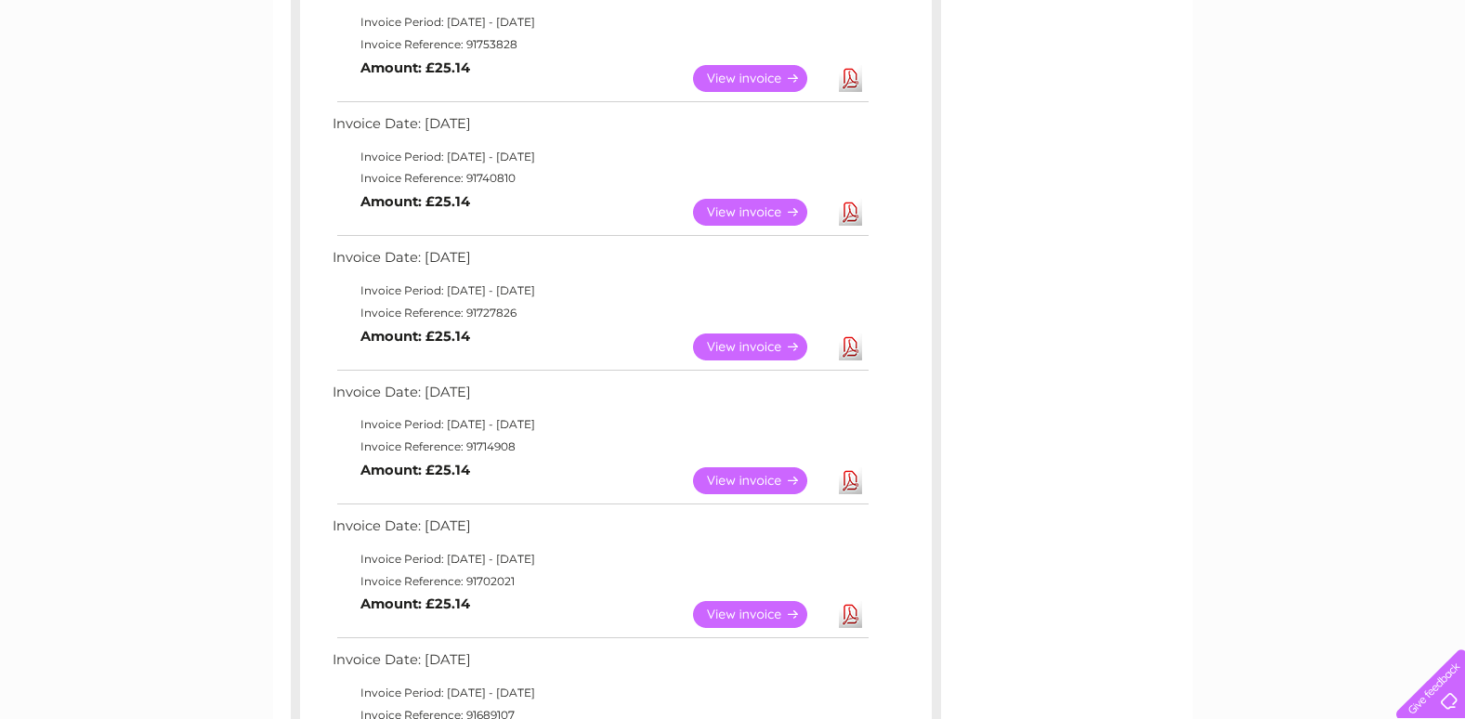
scroll to position [279, 0]
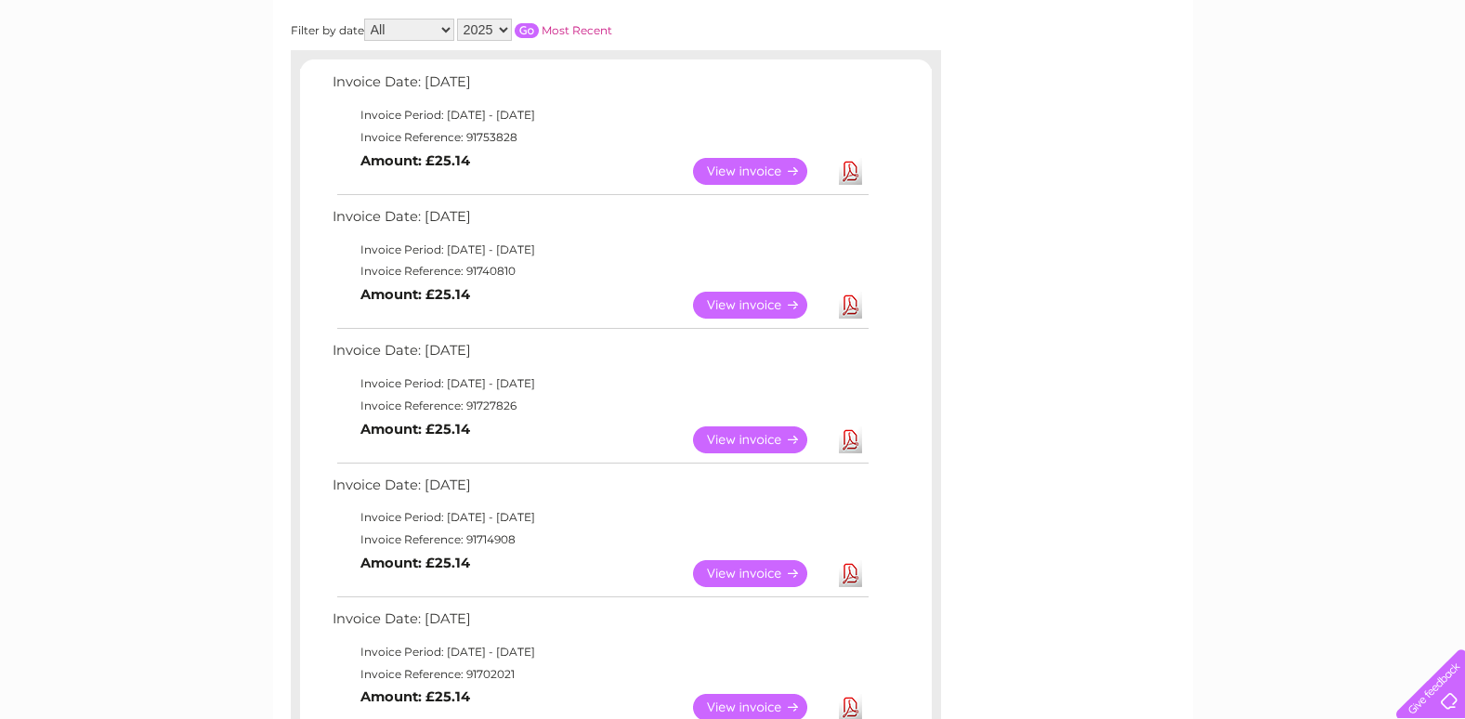
click at [743, 298] on link "View" at bounding box center [761, 305] width 137 height 27
click at [756, 166] on link "View" at bounding box center [761, 170] width 137 height 27
